Goal: Information Seeking & Learning: Compare options

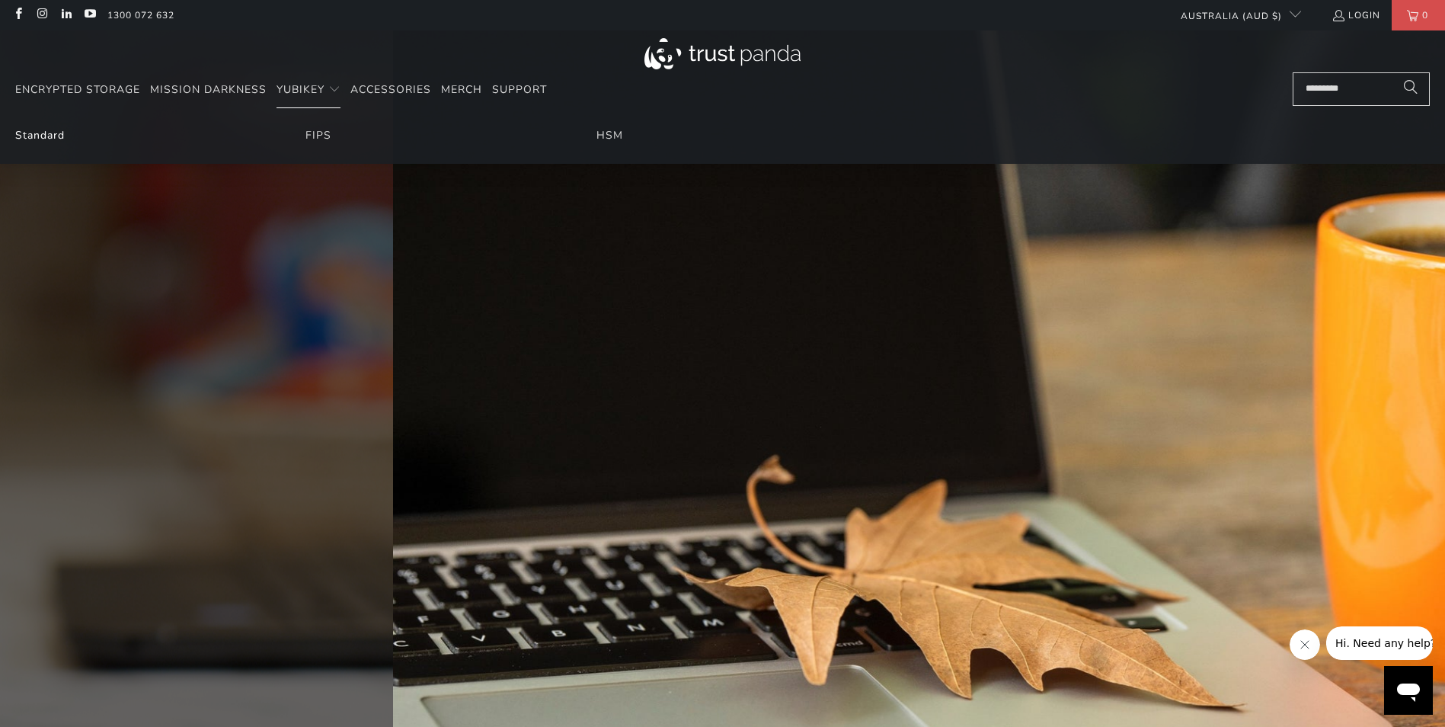
click at [30, 132] on link "Standard" at bounding box center [40, 135] width 50 height 14
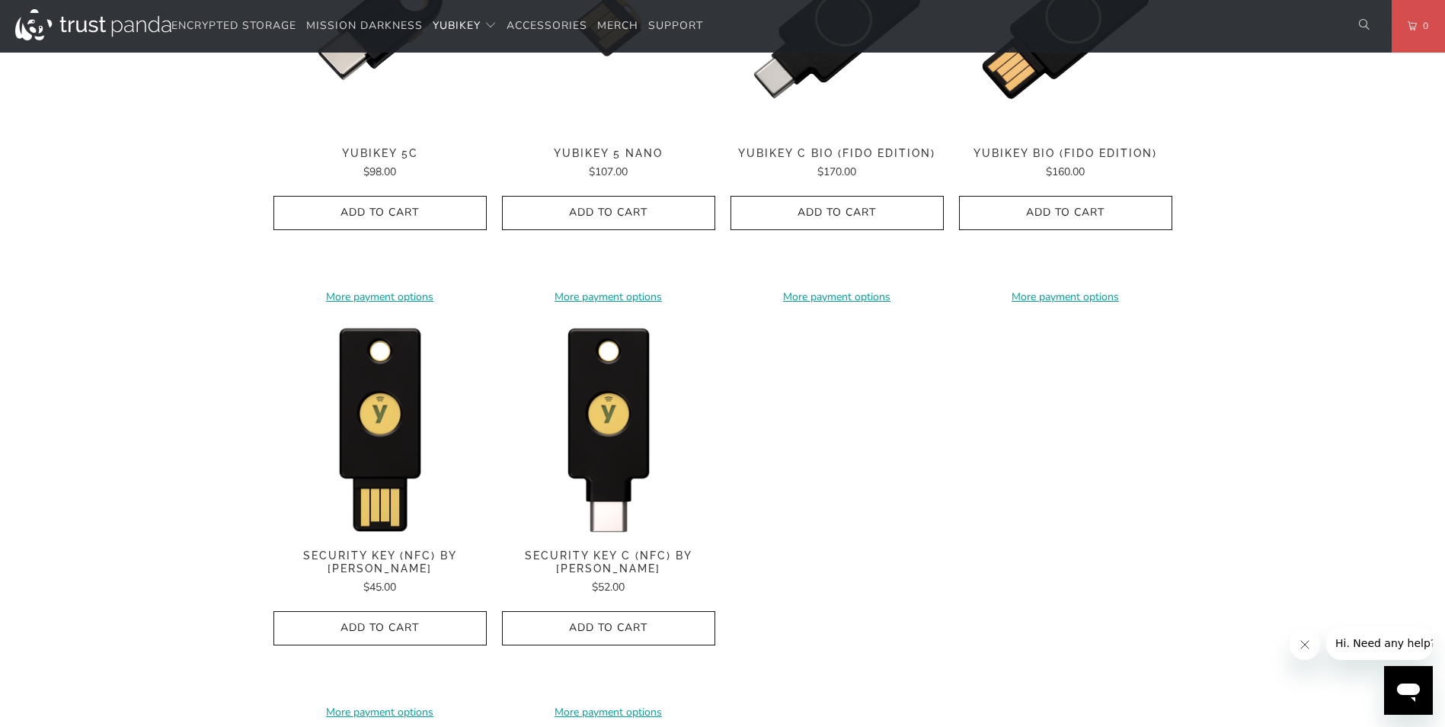
scroll to position [1524, 0]
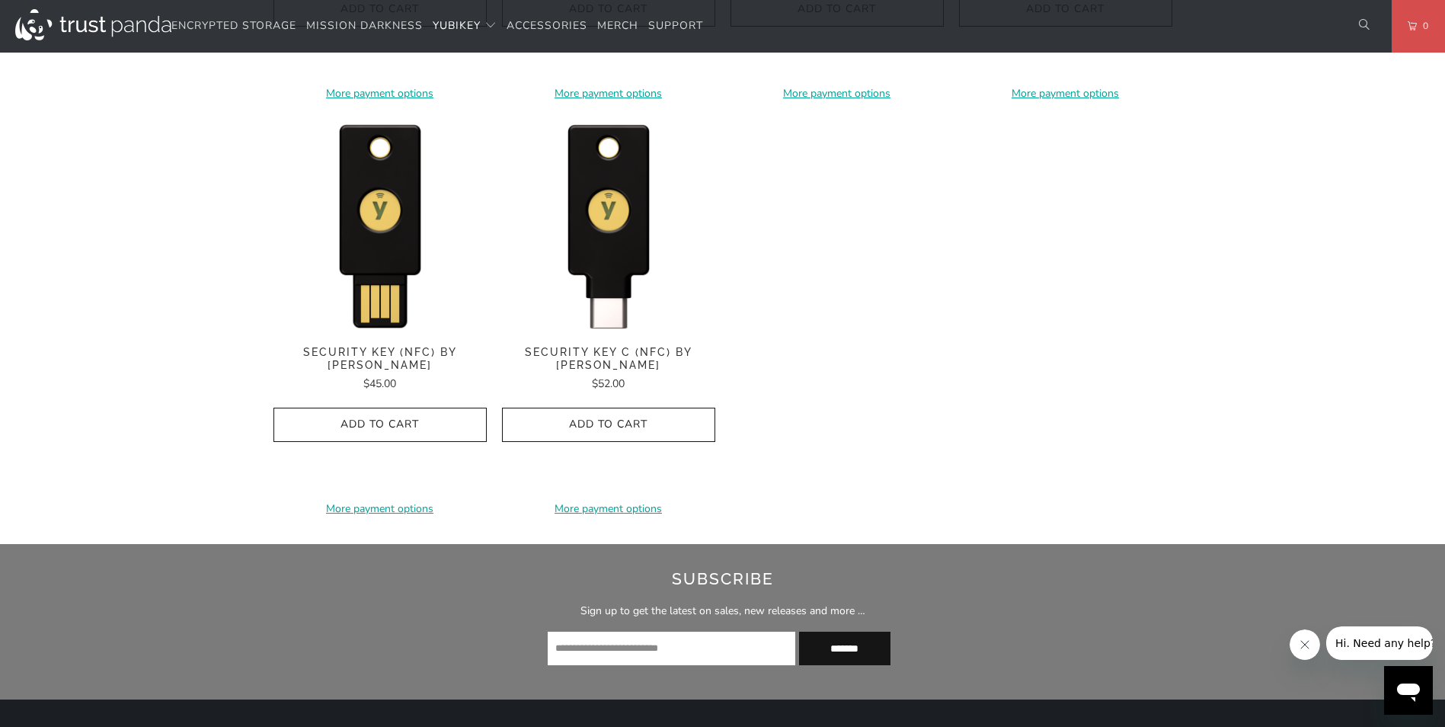
click at [673, 354] on span "Security Key C (NFC) by Yubico" at bounding box center [608, 359] width 213 height 26
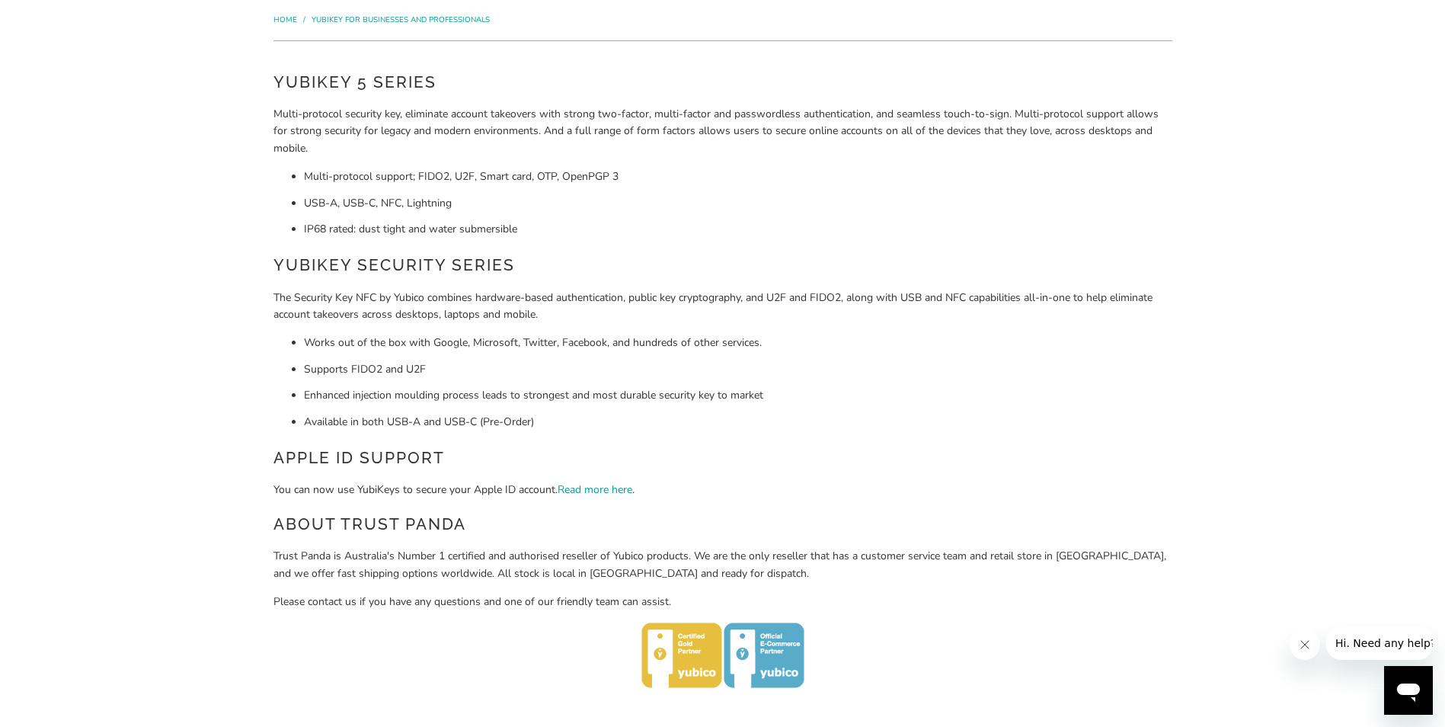
scroll to position [0, 0]
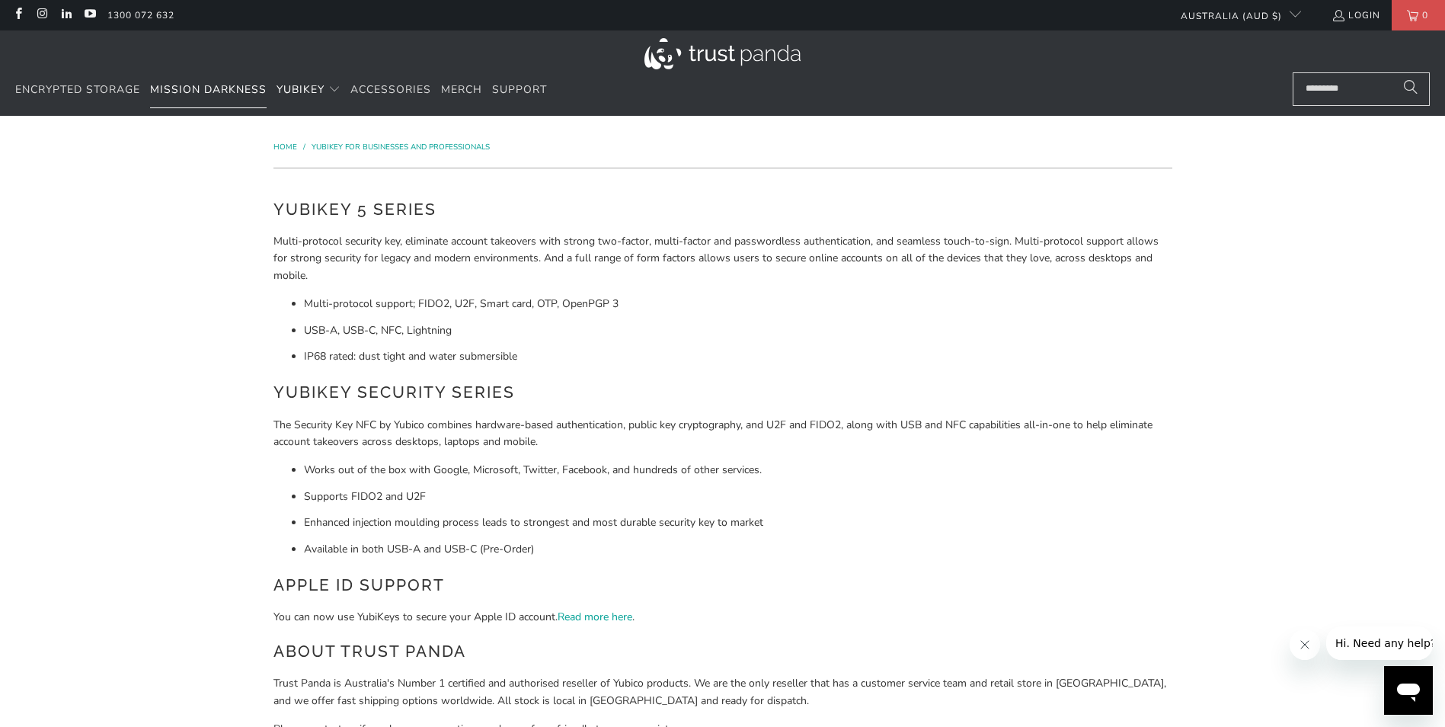
click at [238, 86] on span "Mission Darkness" at bounding box center [208, 89] width 117 height 14
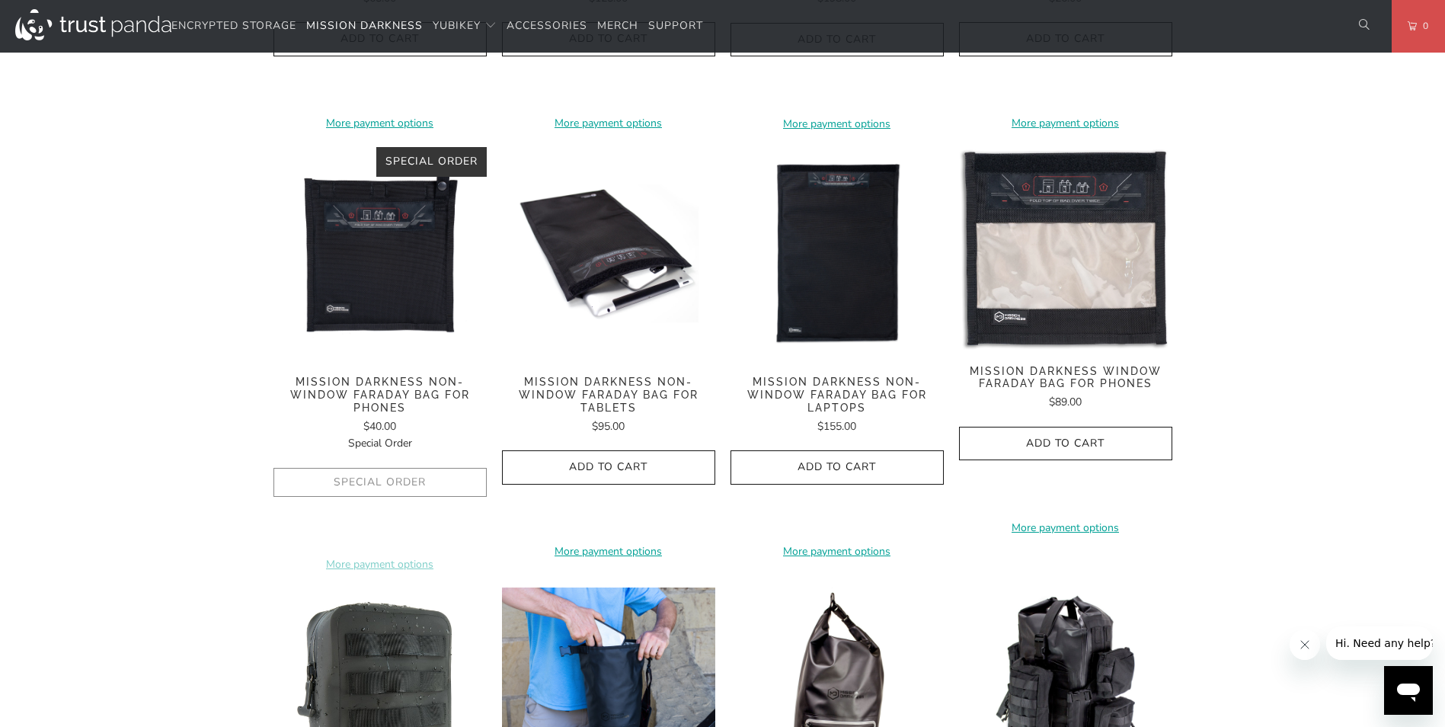
scroll to position [991, 0]
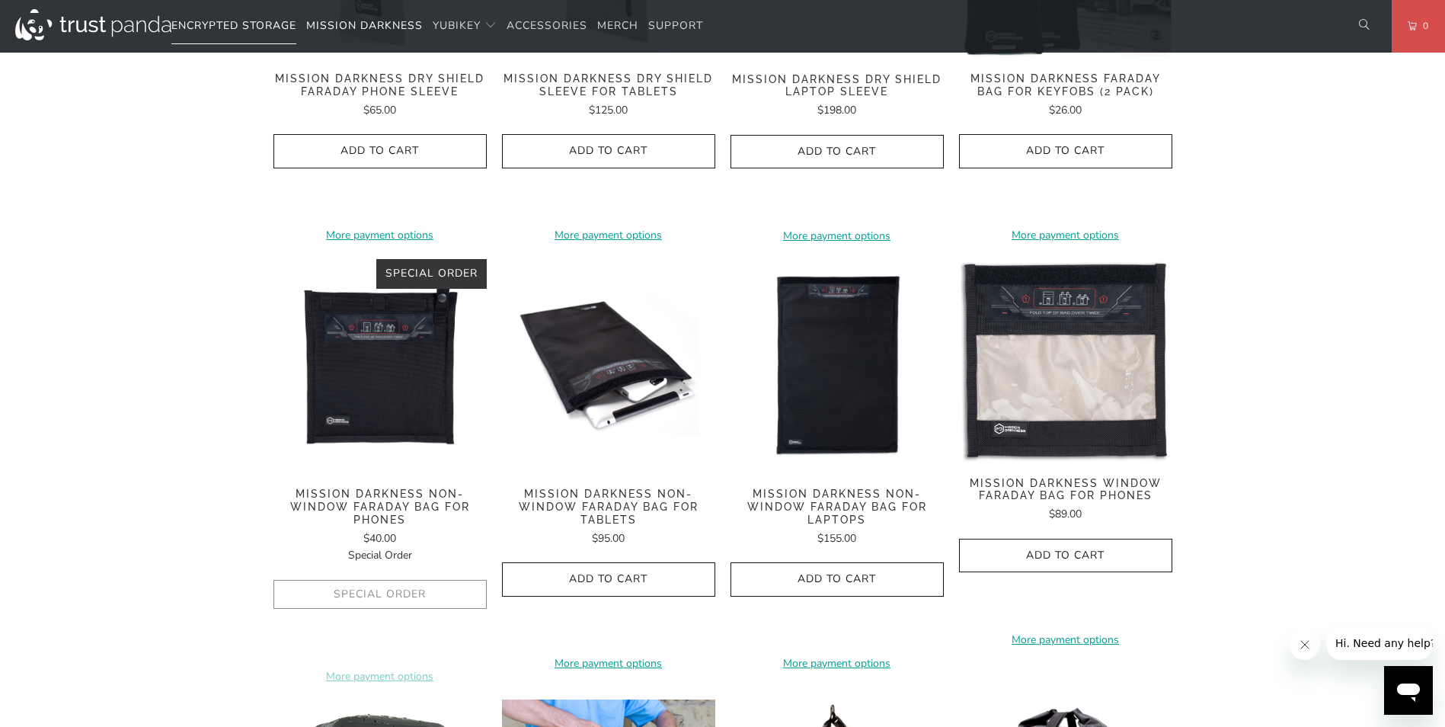
click at [252, 20] on span "Encrypted Storage" at bounding box center [233, 25] width 125 height 14
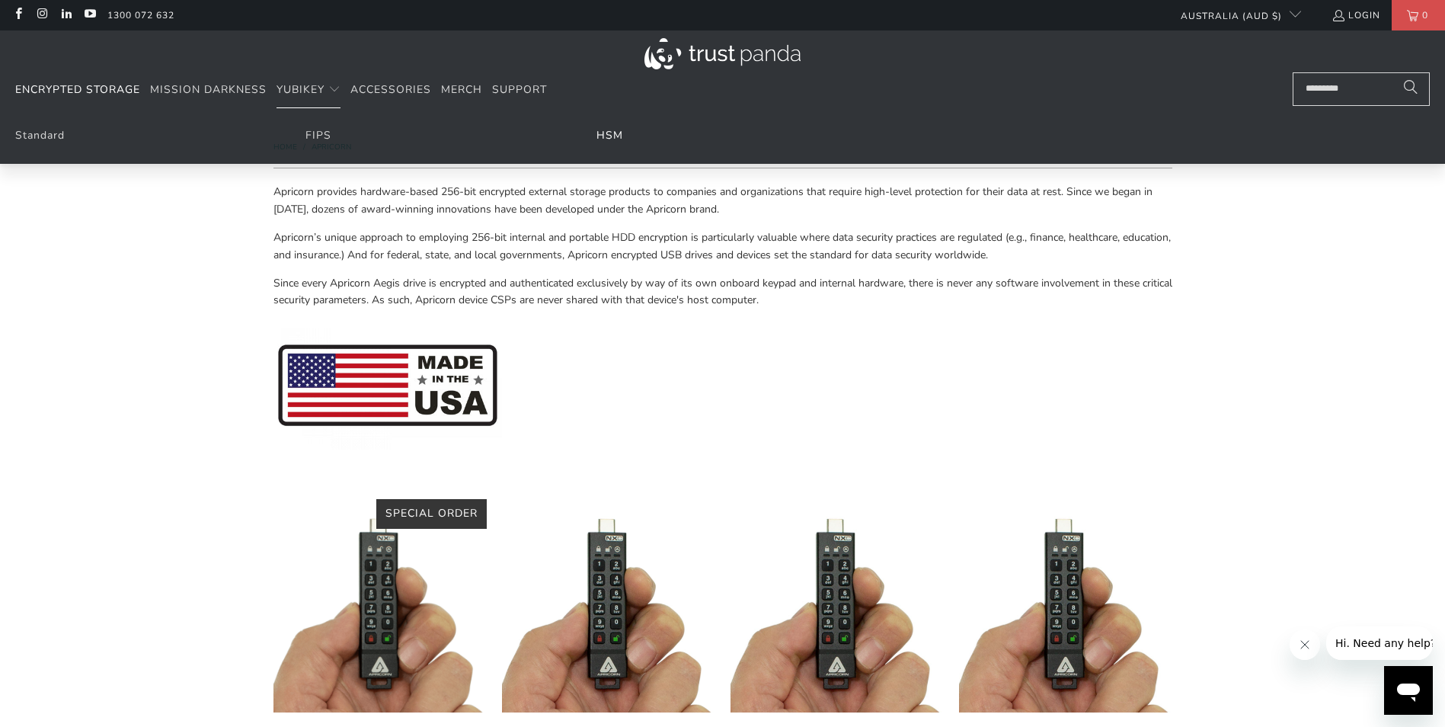
click at [607, 134] on link "HSM" at bounding box center [610, 135] width 27 height 14
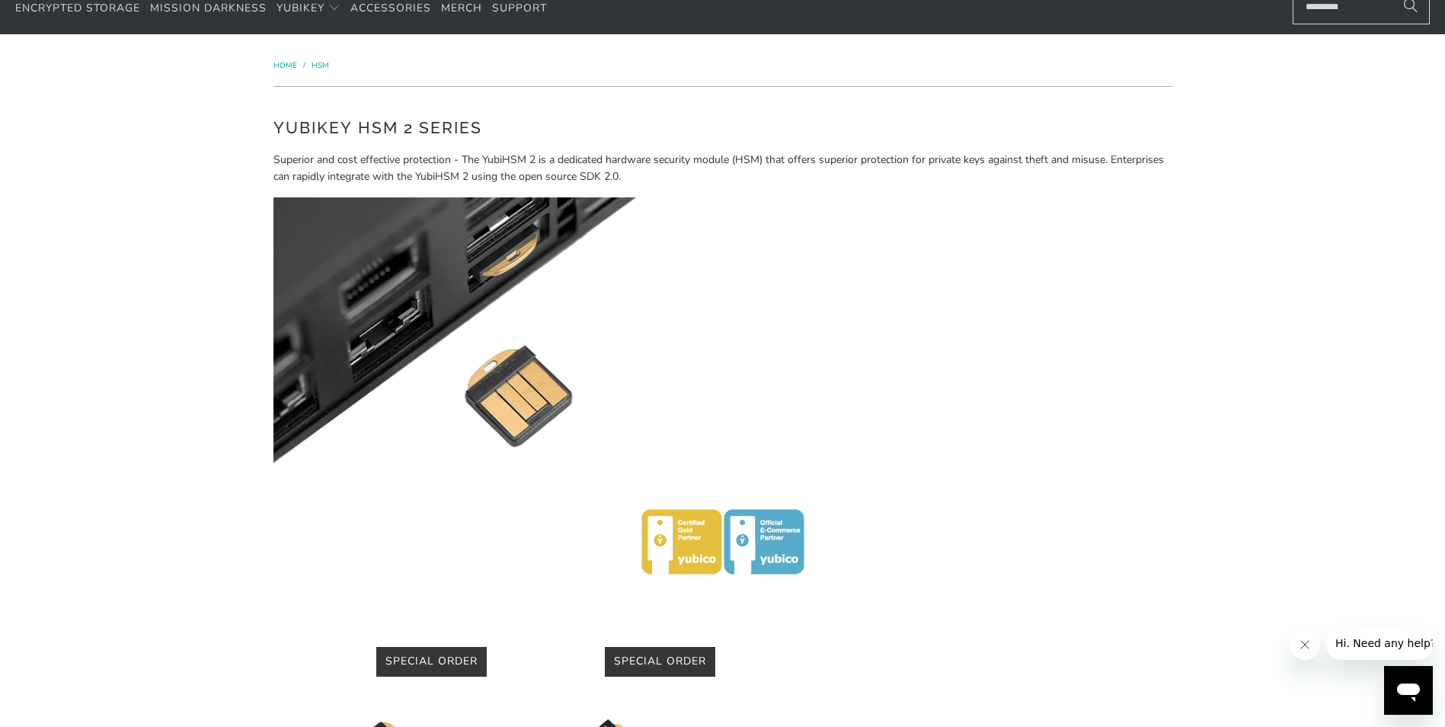
scroll to position [76, 0]
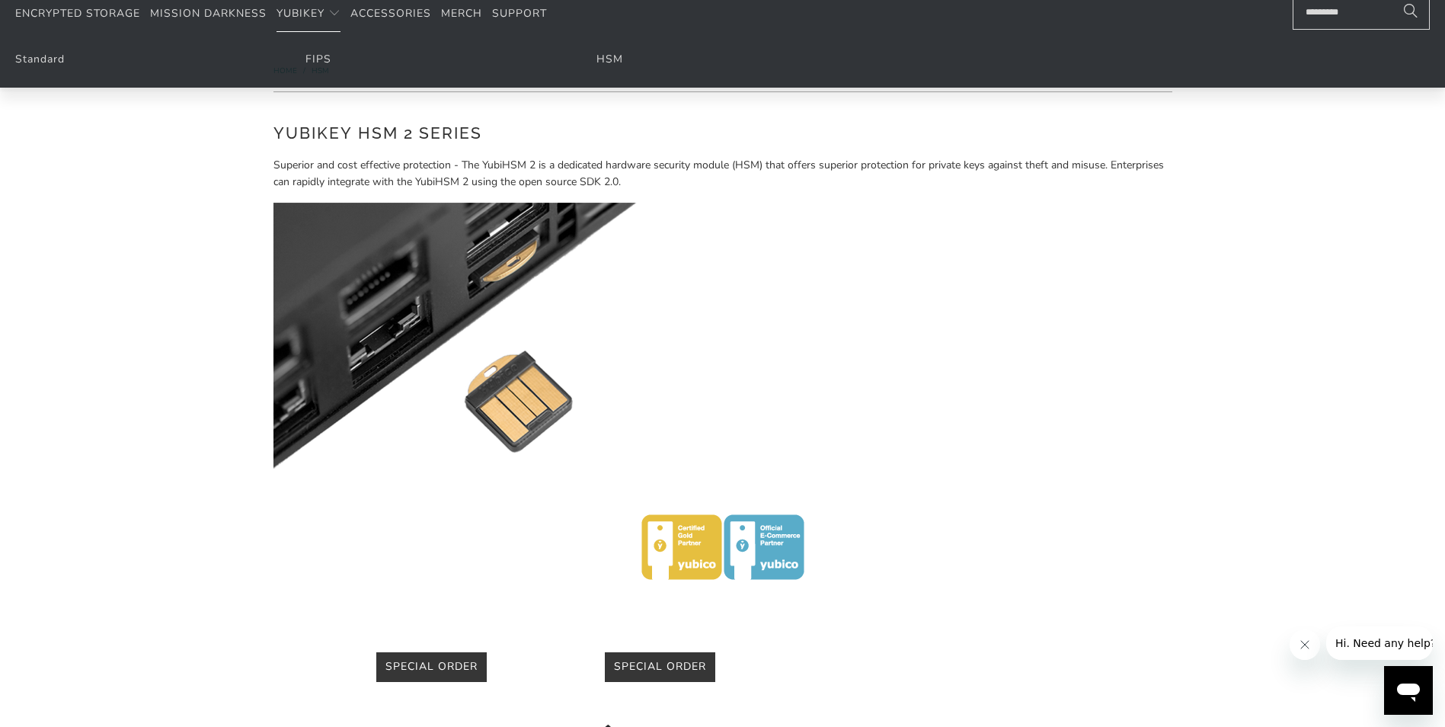
click at [323, 51] on li "FIPS" at bounding box center [432, 59] width 252 height 17
click at [322, 56] on link "FIPS" at bounding box center [319, 59] width 26 height 14
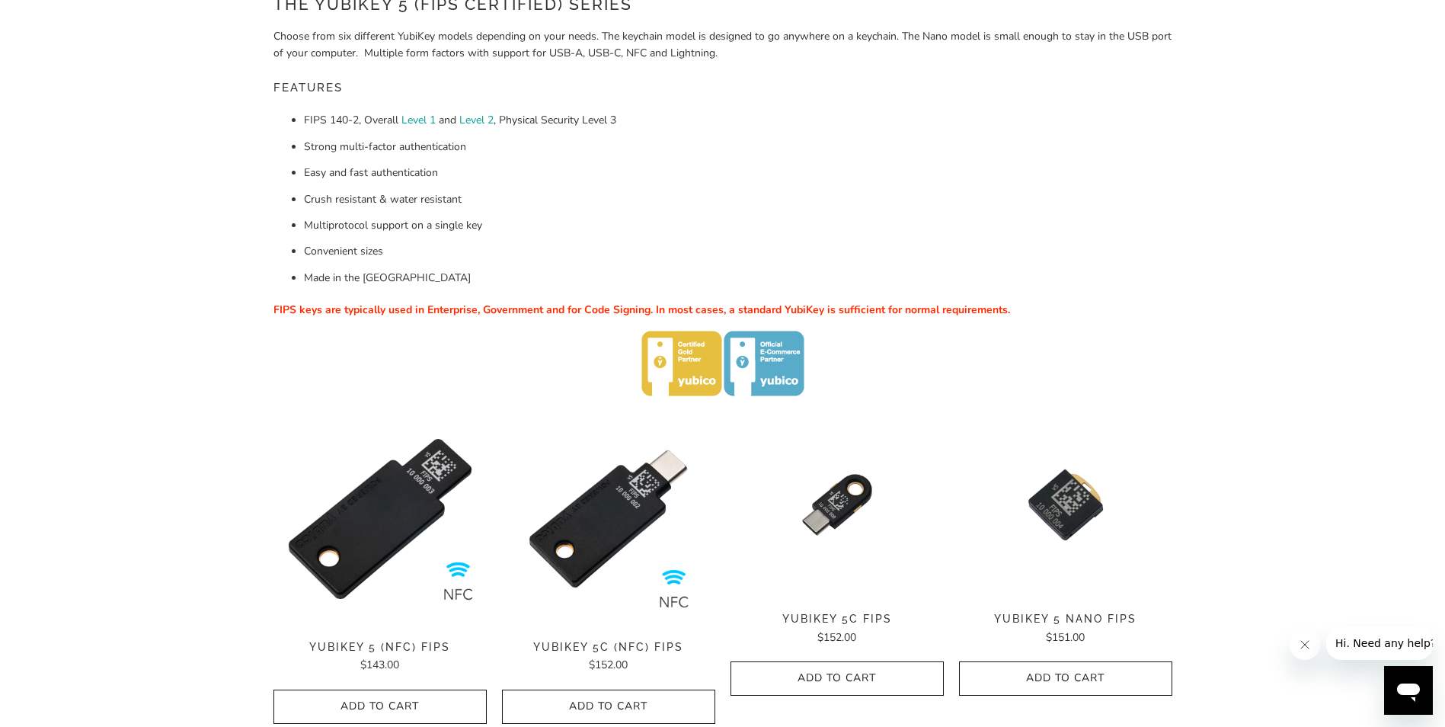
scroll to position [76, 0]
